Goal: Information Seeking & Learning: Learn about a topic

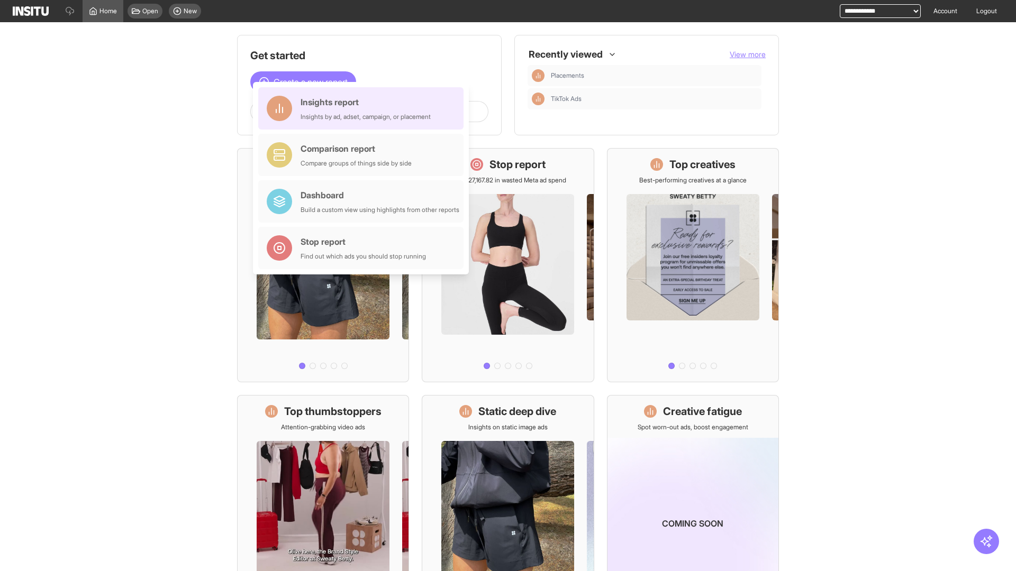
click at [363, 108] on div "Insights report Insights by ad, adset, campaign, or placement" at bounding box center [365, 108] width 130 height 25
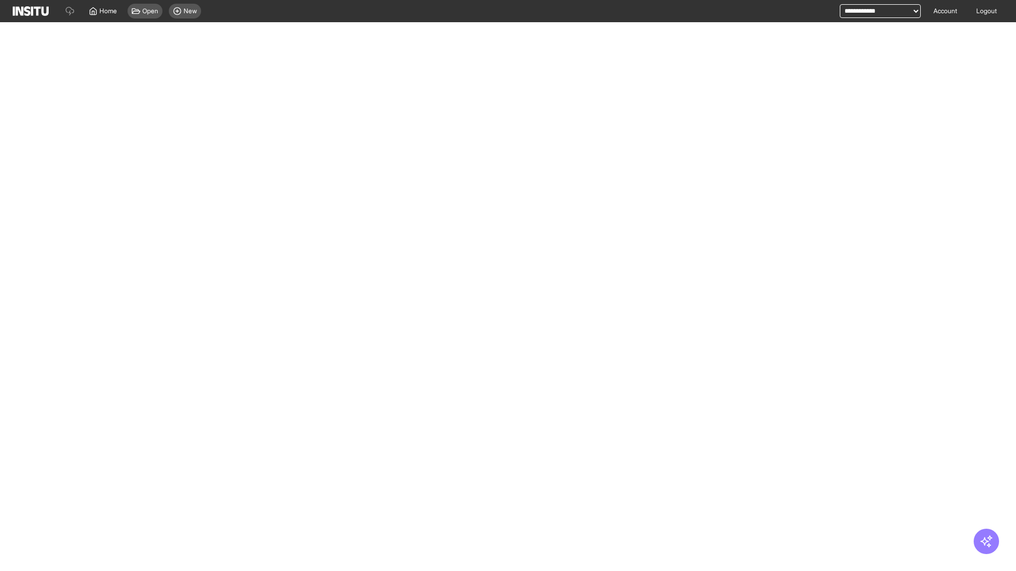
select select "**"
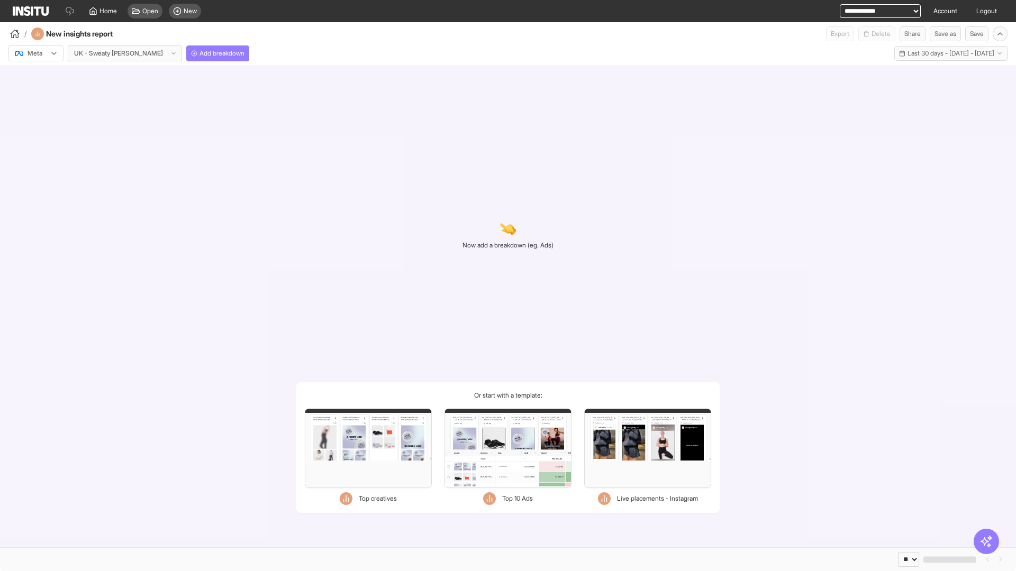
click at [36, 53] on div at bounding box center [29, 53] width 30 height 11
click at [38, 94] on span "TikTok" at bounding box center [37, 94] width 18 height 10
